Goal: Task Accomplishment & Management: Complete application form

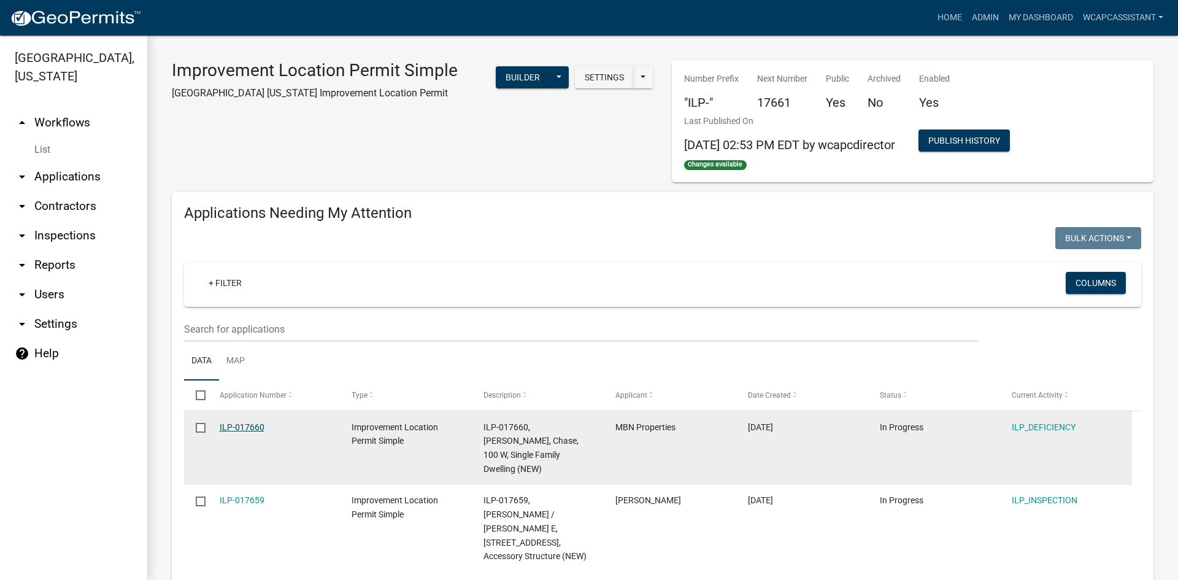
click at [241, 427] on link "ILP-017660" at bounding box center [242, 427] width 45 height 10
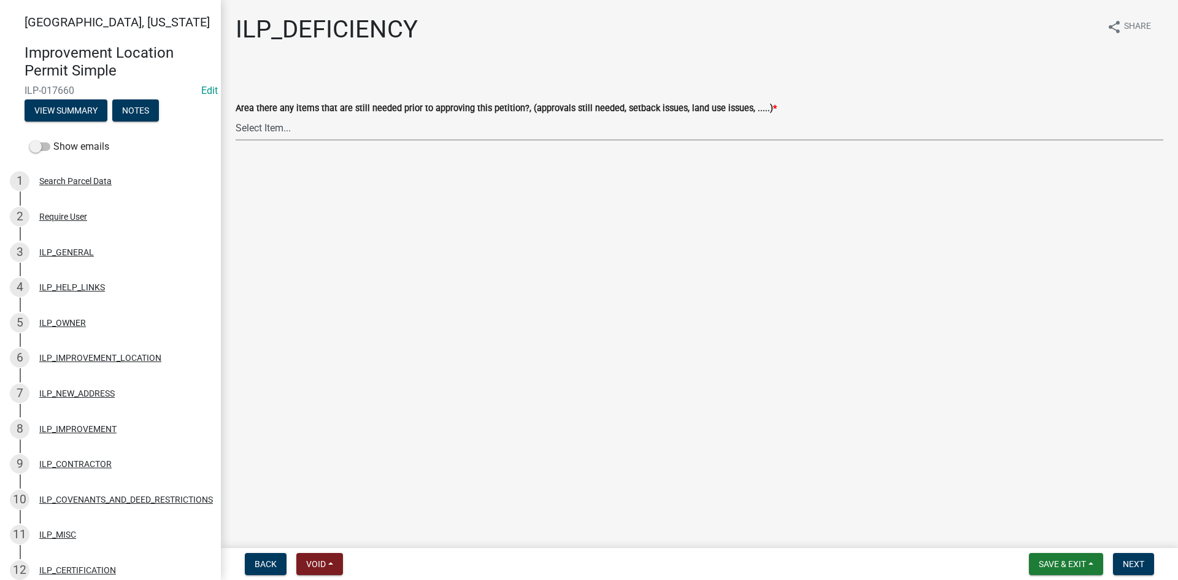
click at [316, 120] on select "Select Item... YES NO" at bounding box center [700, 127] width 928 height 25
click at [236, 115] on select "Select Item... YES NO" at bounding box center [700, 127] width 928 height 25
select select "88f51f67-ad00-412f-ad25-d9a24cd42bdb"
click at [1125, 566] on span "Next" at bounding box center [1133, 564] width 21 height 10
click at [328, 119] on select "Select Item... Denied Approved" at bounding box center [700, 127] width 928 height 25
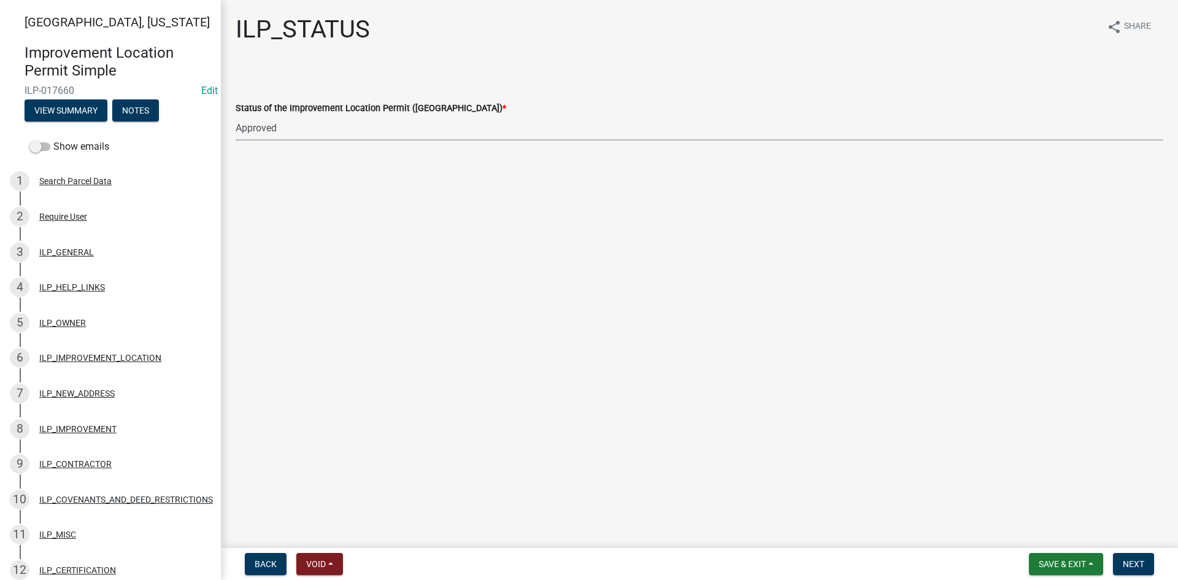
click at [236, 115] on select "Select Item... Denied Approved" at bounding box center [700, 127] width 928 height 25
select select "676ca0ef-d742-4b5a-a79e-763cf2a28fc9"
click at [1147, 562] on button "Next" at bounding box center [1133, 564] width 41 height 22
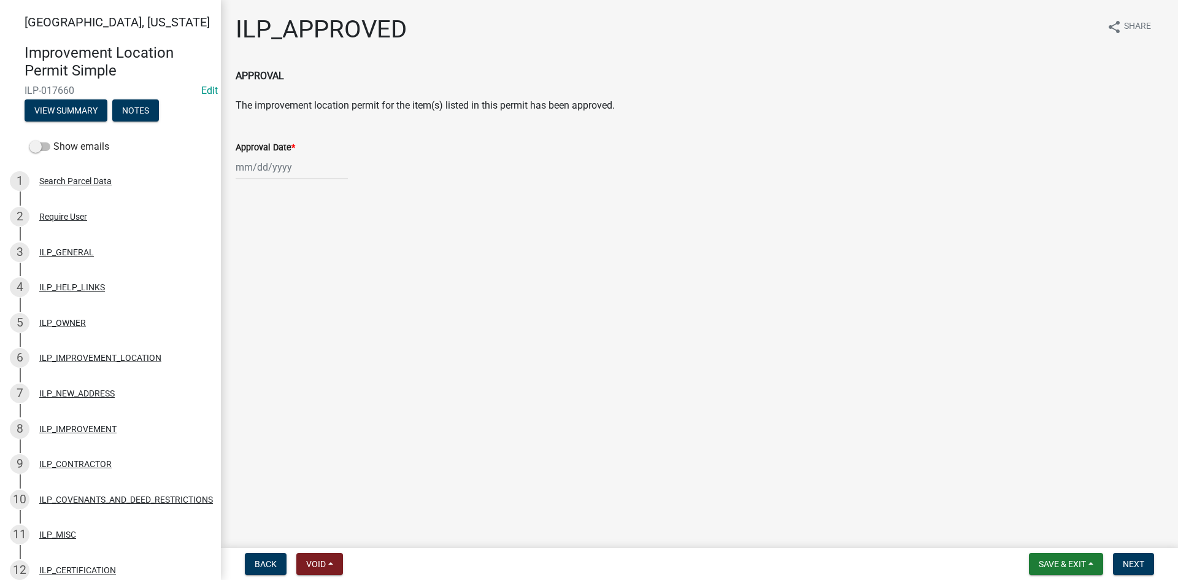
select select "9"
select select "2025"
click at [277, 167] on div "[PERSON_NAME] Feb Mar Apr [PERSON_NAME][DATE] Oct Nov [DATE] 1526 1527 1528 152…" at bounding box center [292, 167] width 112 height 25
click at [332, 231] on div "5" at bounding box center [327, 233] width 20 height 20
type input "[DATE]"
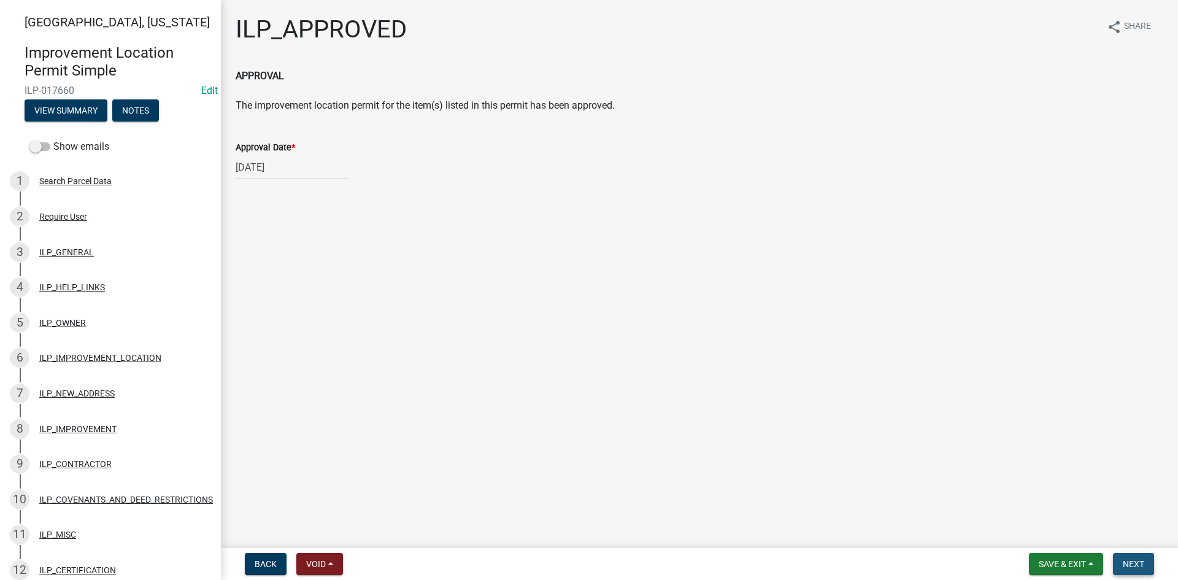
click at [1134, 559] on span "Next" at bounding box center [1133, 564] width 21 height 10
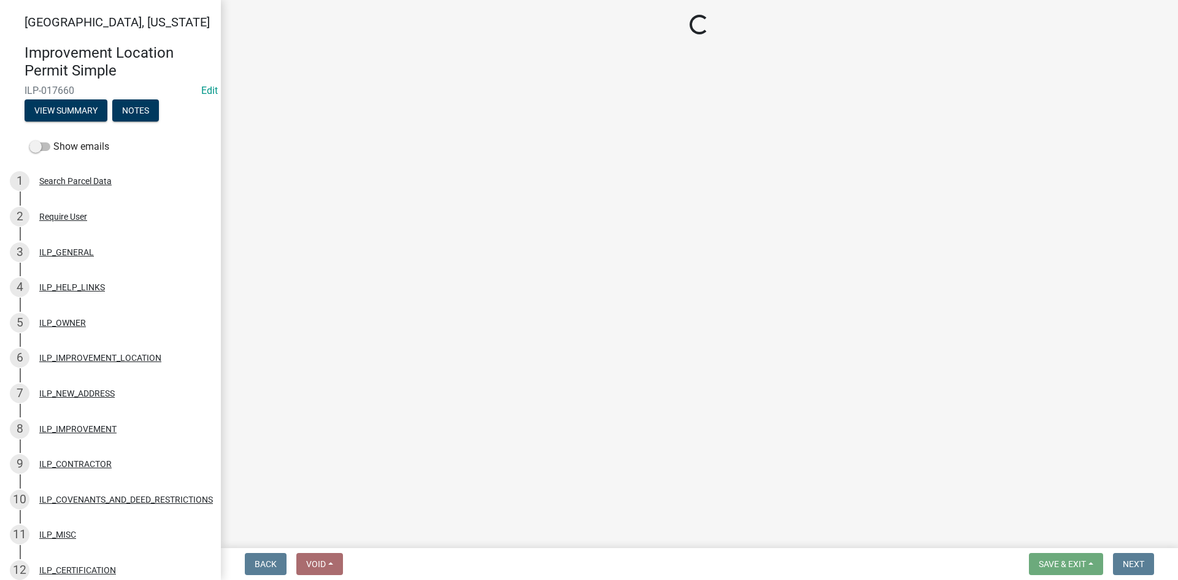
select select "3: 3"
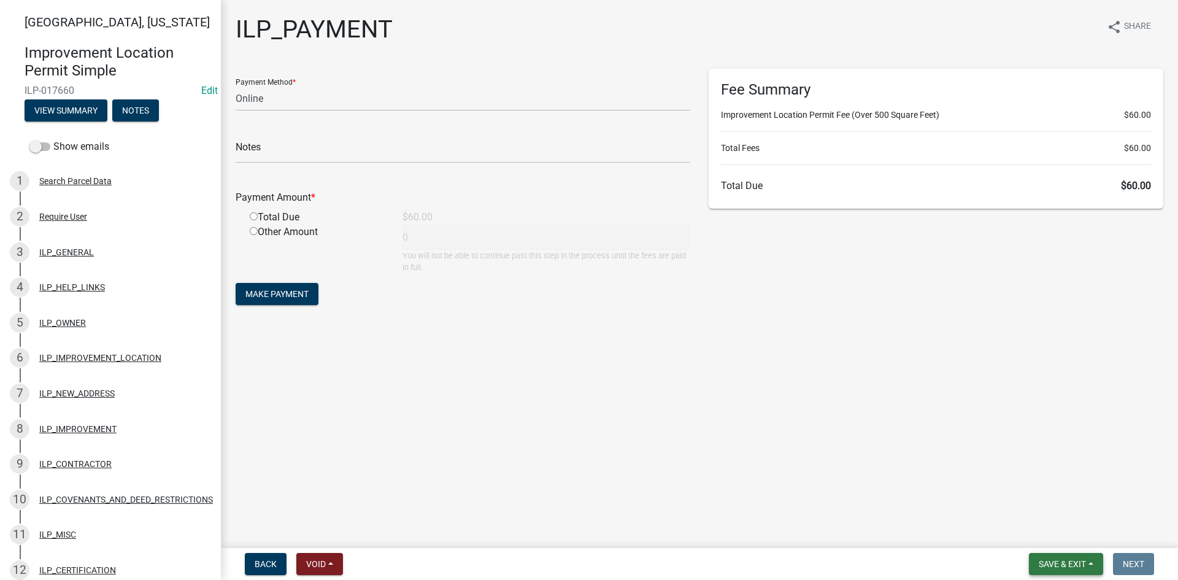
click at [1041, 555] on button "Save & Exit" at bounding box center [1066, 564] width 74 height 22
click at [1039, 532] on button "Save & Exit" at bounding box center [1054, 531] width 98 height 29
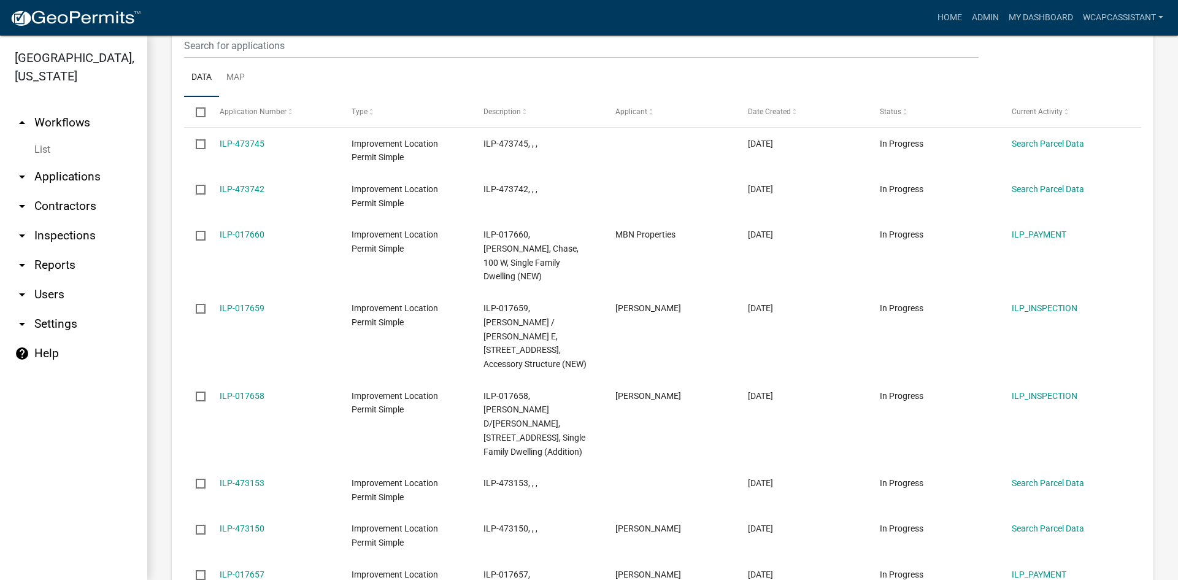
scroll to position [1411, 0]
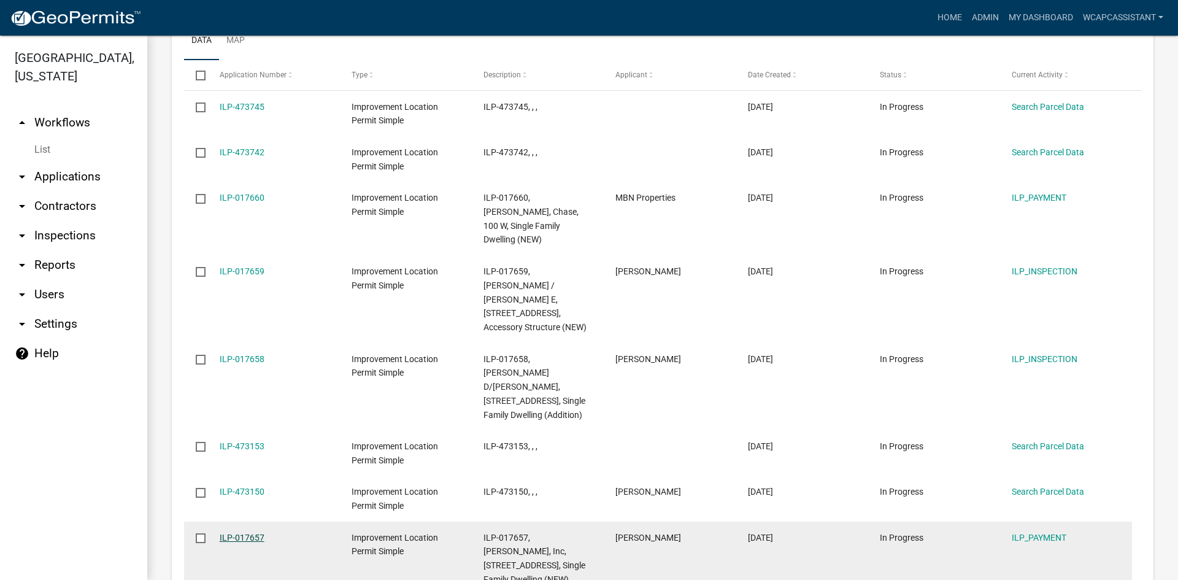
click at [246, 533] on link "ILP-017657" at bounding box center [242, 538] width 45 height 10
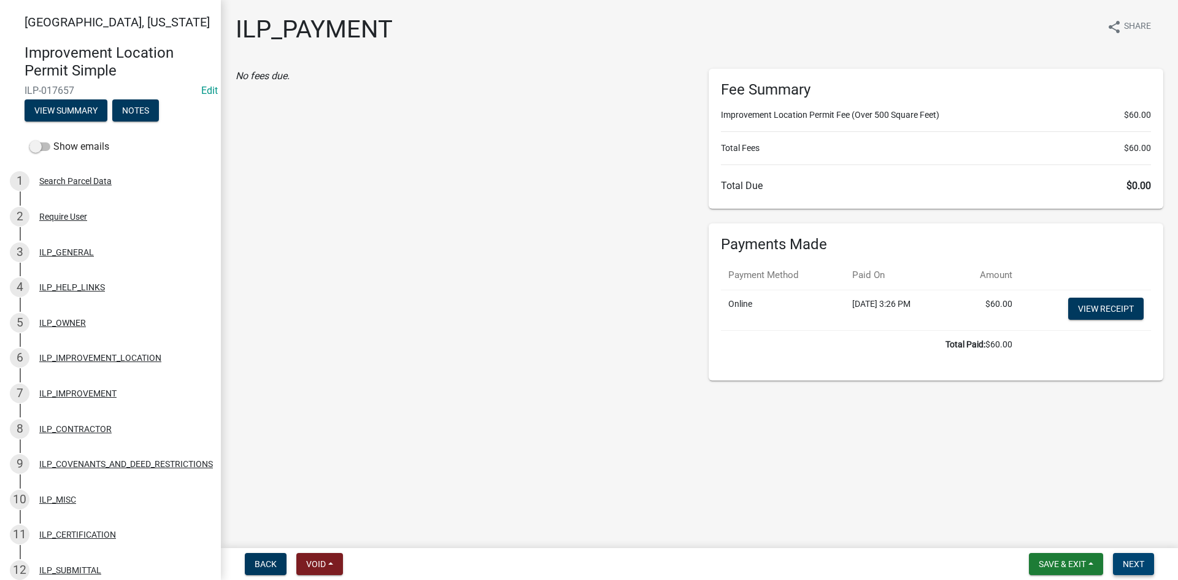
click at [1135, 571] on button "Next" at bounding box center [1133, 564] width 41 height 22
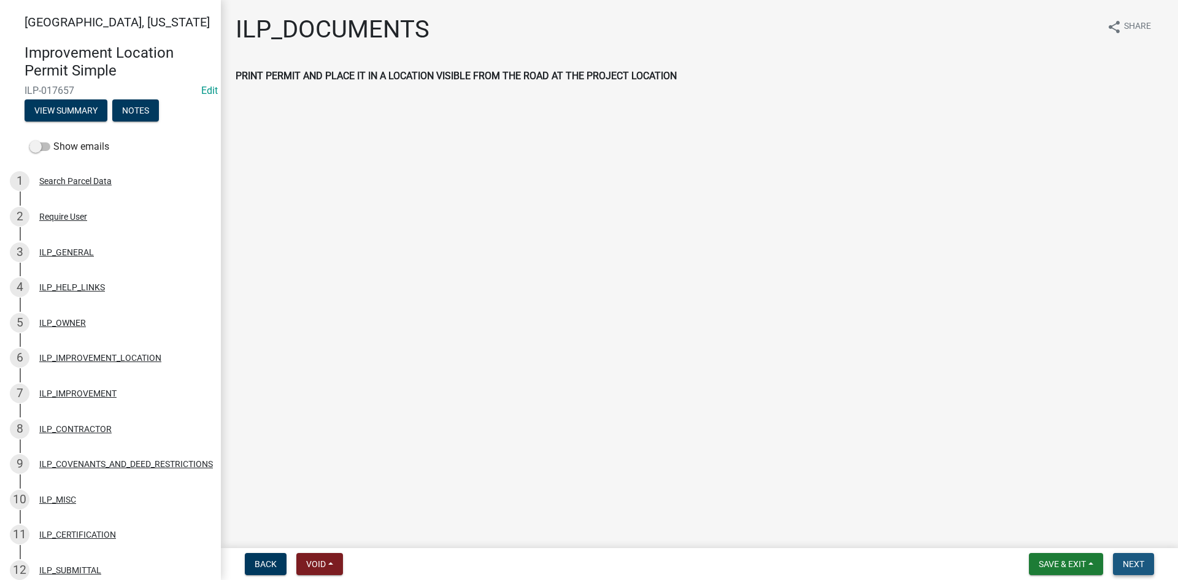
click at [1139, 568] on span "Next" at bounding box center [1133, 564] width 21 height 10
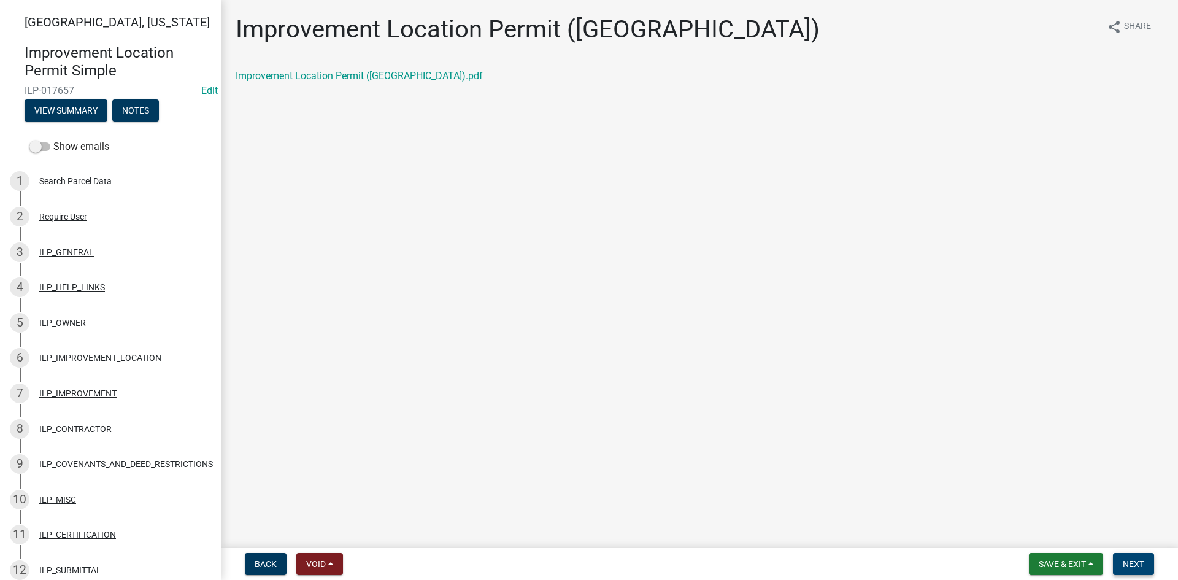
click at [1119, 557] on button "Next" at bounding box center [1133, 564] width 41 height 22
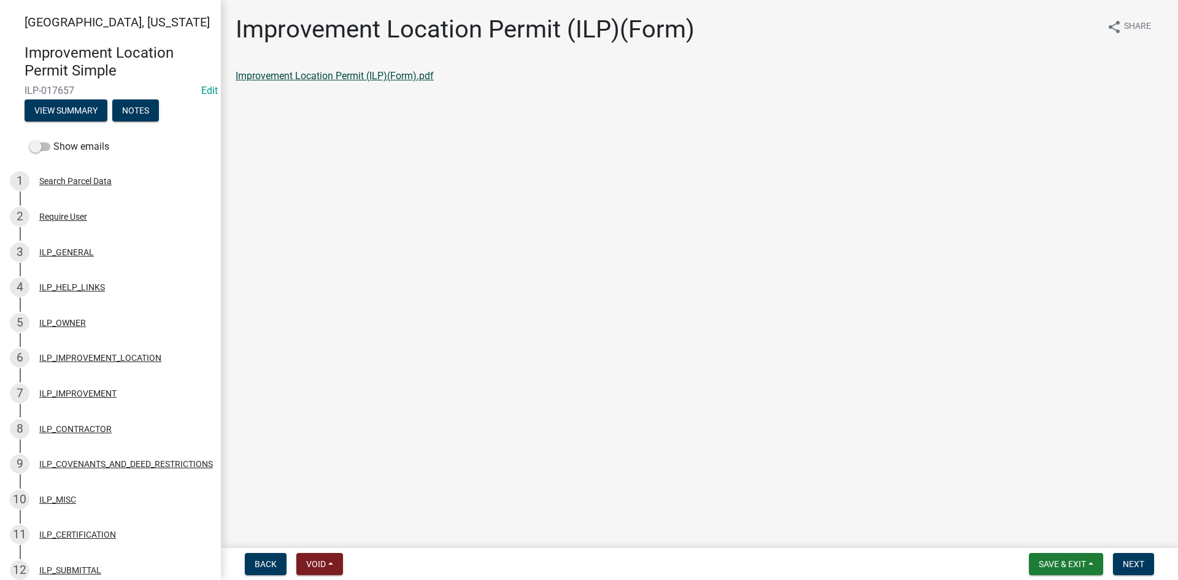
click at [342, 74] on link "Improvement Location Permit (ILP)(Form).pdf" at bounding box center [335, 76] width 198 height 12
click at [1130, 564] on span "Next" at bounding box center [1133, 564] width 21 height 10
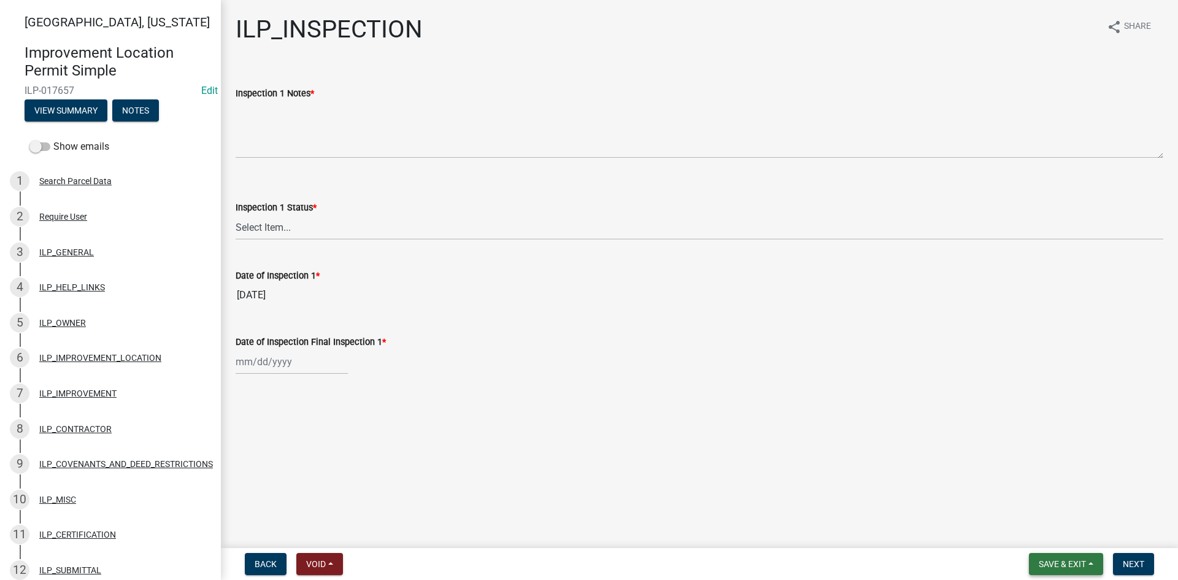
click at [1045, 564] on span "Save & Exit" at bounding box center [1062, 564] width 47 height 10
click at [1045, 533] on button "Save & Exit" at bounding box center [1054, 531] width 98 height 29
